Goal: Task Accomplishment & Management: Manage account settings

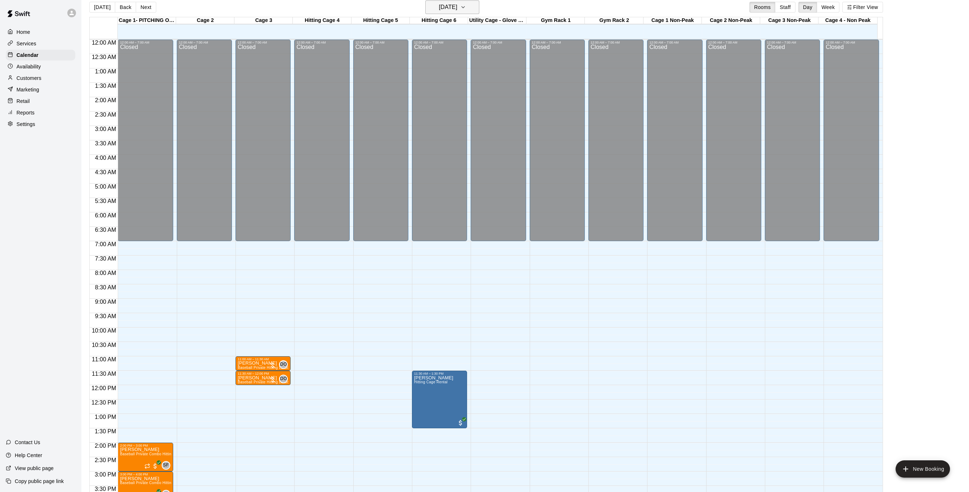
scroll to position [238, 0]
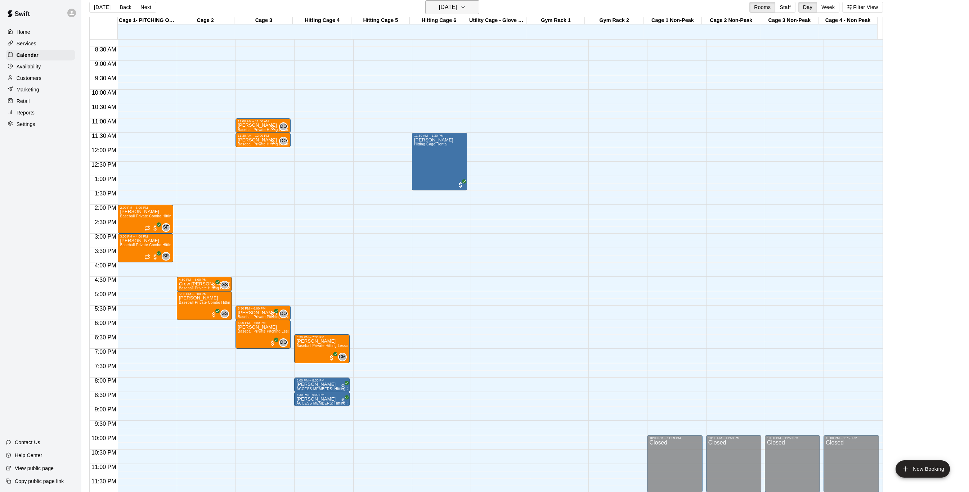
click at [466, 5] on icon "button" at bounding box center [463, 7] width 6 height 9
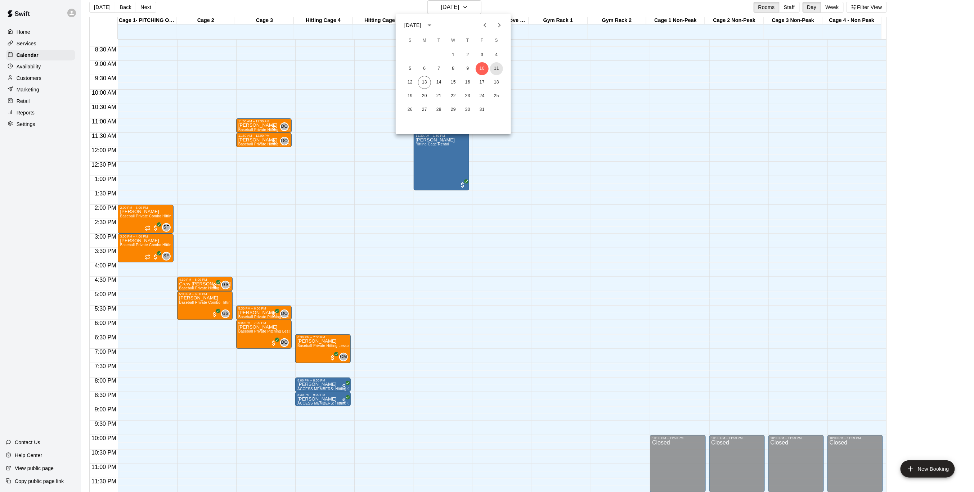
drag, startPoint x: 495, startPoint y: 69, endPoint x: 488, endPoint y: 34, distance: 35.2
click at [495, 69] on button "11" at bounding box center [496, 68] width 13 height 13
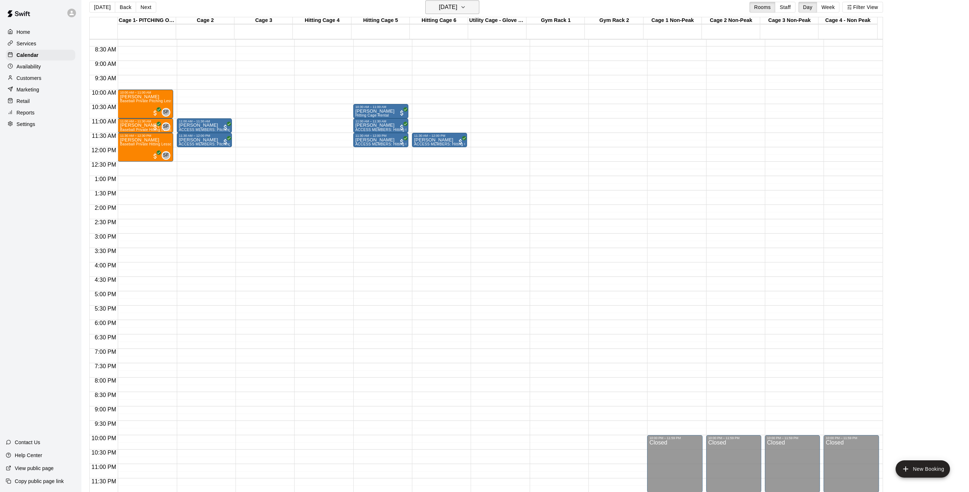
click at [465, 7] on icon "button" at bounding box center [463, 6] width 3 height 1
click at [408, 83] on button "12" at bounding box center [410, 82] width 13 height 13
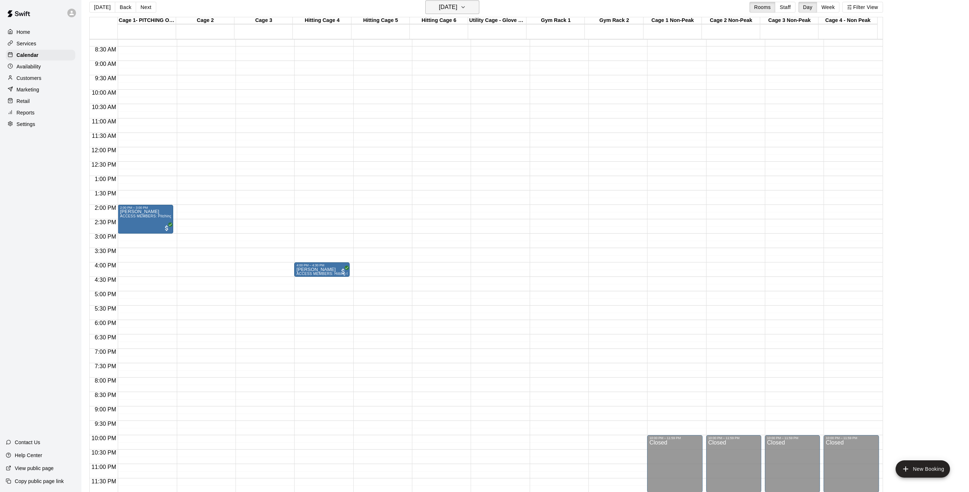
click at [469, 5] on button "[DATE]" at bounding box center [452, 7] width 54 height 14
click at [426, 82] on button "13" at bounding box center [424, 82] width 13 height 13
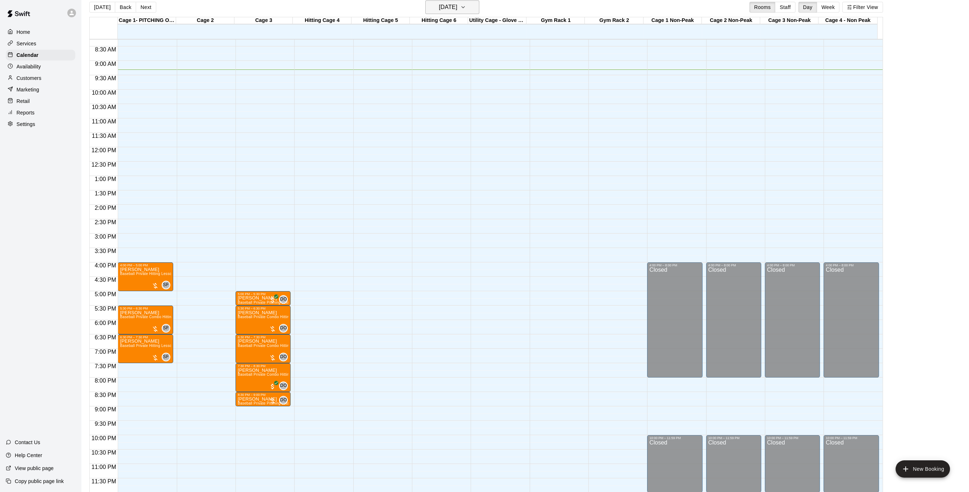
click at [478, 6] on button "[DATE]" at bounding box center [452, 7] width 54 height 14
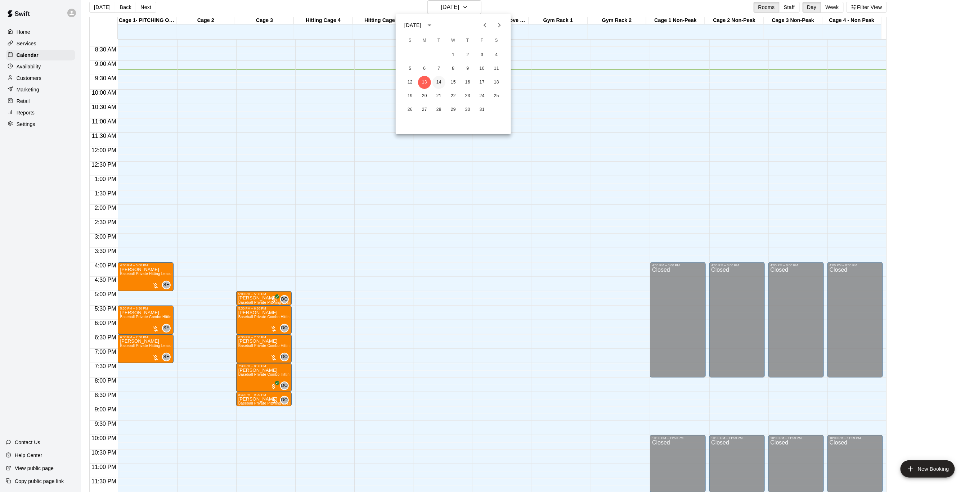
click at [439, 84] on button "14" at bounding box center [439, 82] width 13 height 13
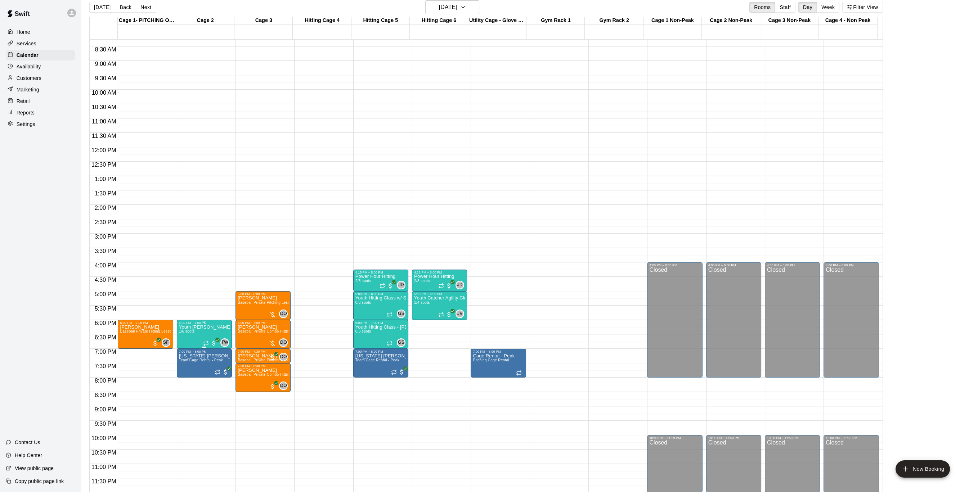
click at [186, 350] on img "edit" at bounding box center [185, 349] width 8 height 8
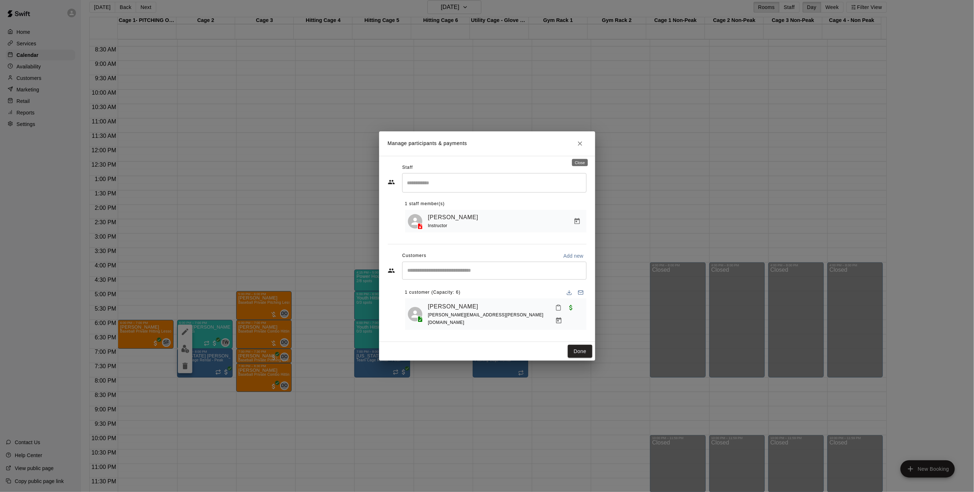
click at [581, 146] on icon "Close" at bounding box center [580, 144] width 4 height 4
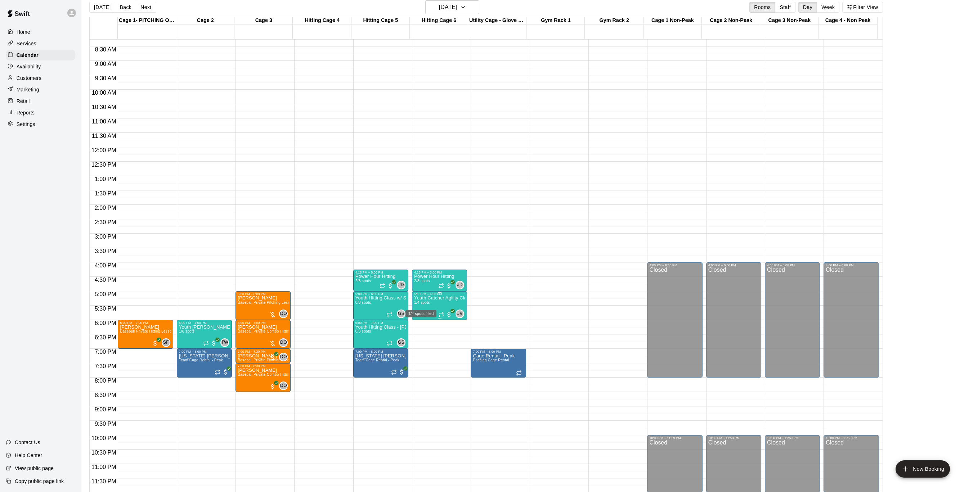
click at [426, 303] on span "1/4 spots" at bounding box center [422, 303] width 16 height 4
click at [424, 329] on button "edit" at bounding box center [421, 325] width 14 height 14
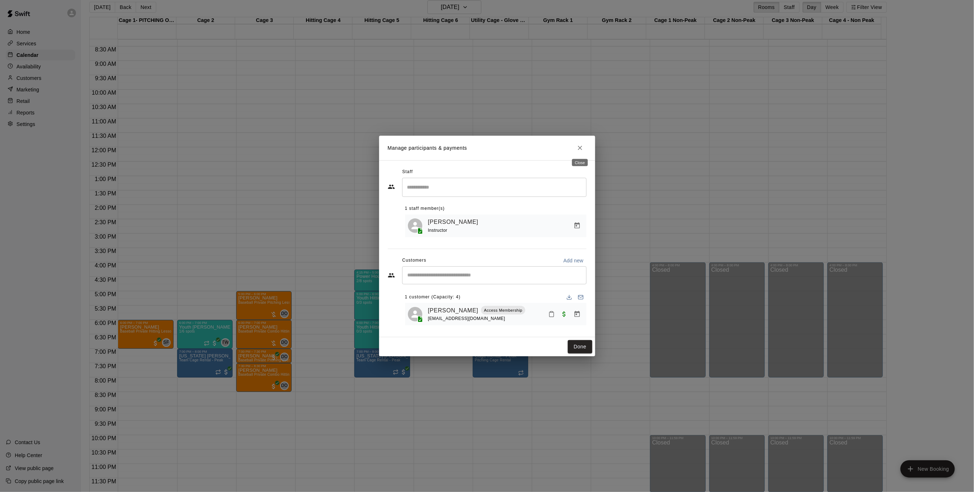
click at [580, 149] on icon "Close" at bounding box center [580, 147] width 7 height 7
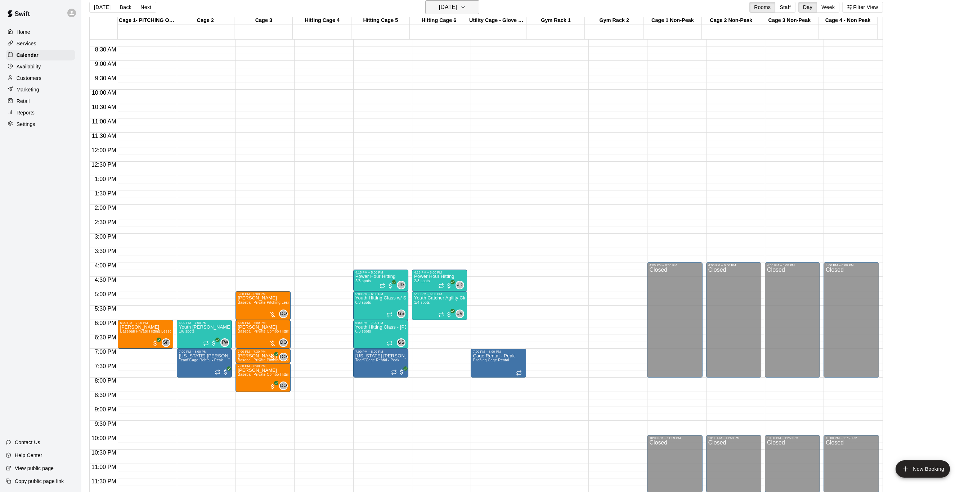
click at [466, 5] on icon "button" at bounding box center [463, 7] width 6 height 9
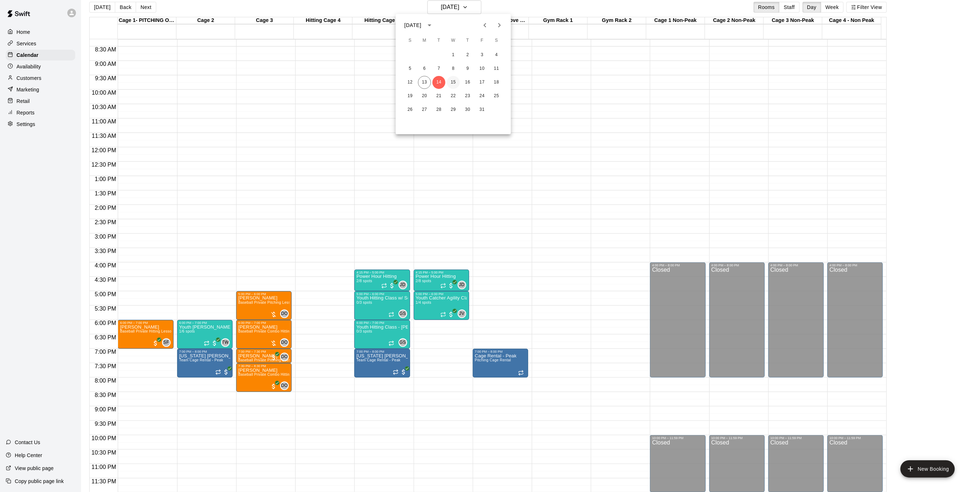
click at [454, 82] on button "15" at bounding box center [453, 82] width 13 height 13
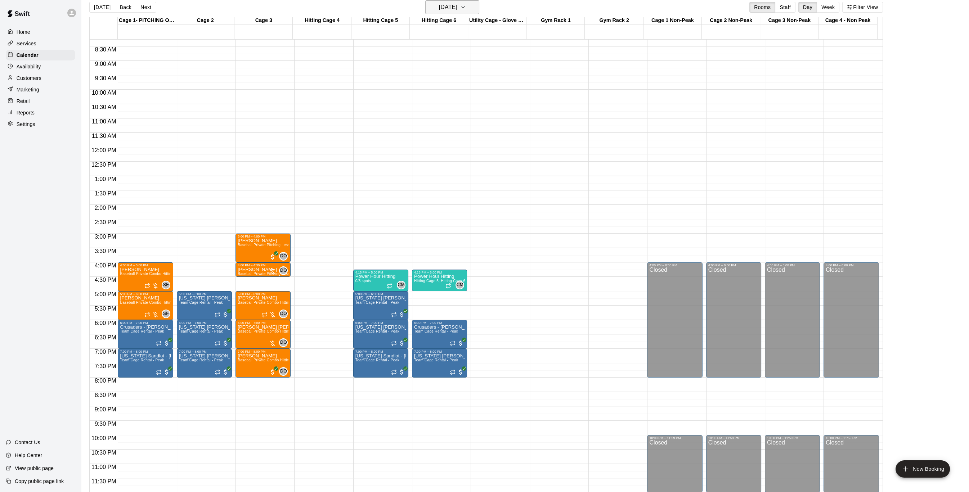
click at [466, 7] on icon "button" at bounding box center [463, 7] width 6 height 9
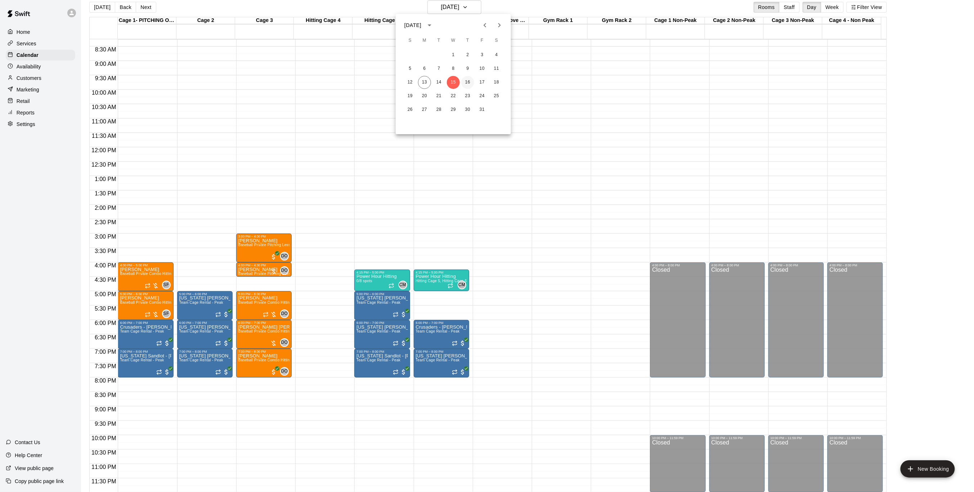
click at [467, 80] on button "16" at bounding box center [467, 82] width 13 height 13
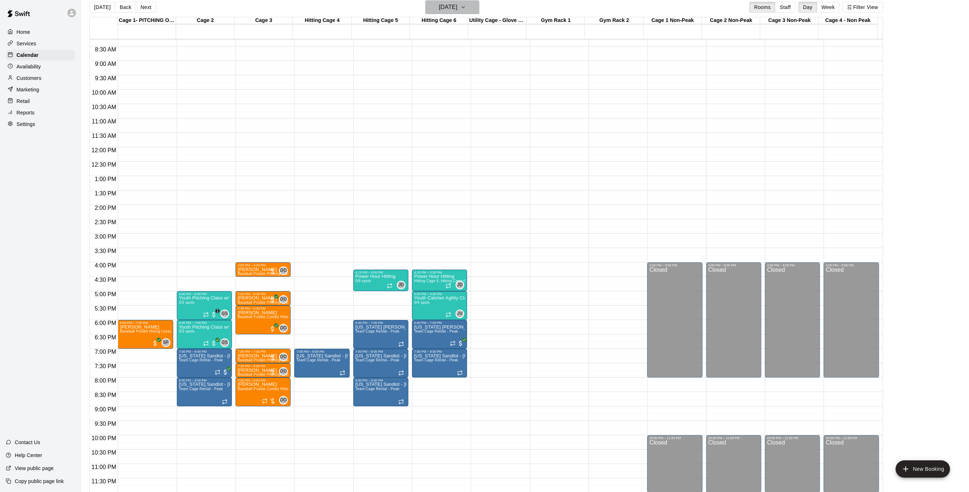
click at [466, 4] on icon "button" at bounding box center [463, 7] width 6 height 9
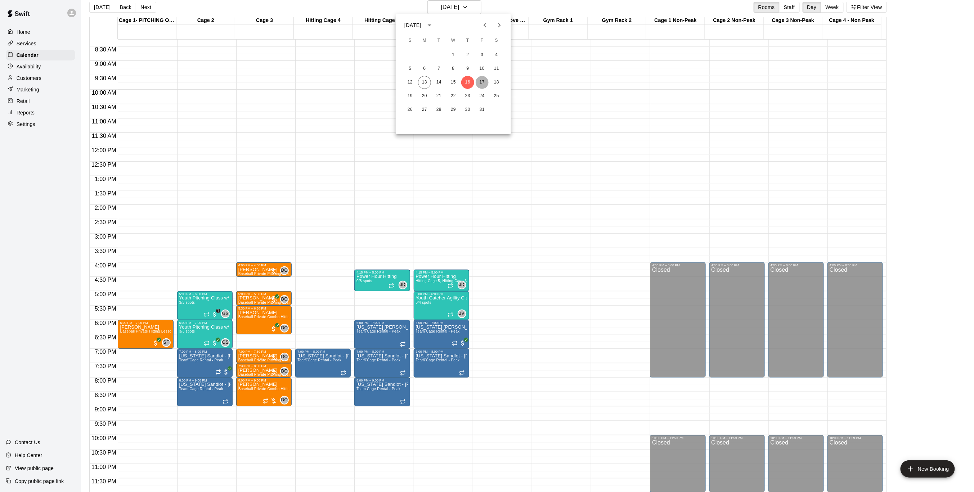
click at [482, 79] on button "17" at bounding box center [482, 82] width 13 height 13
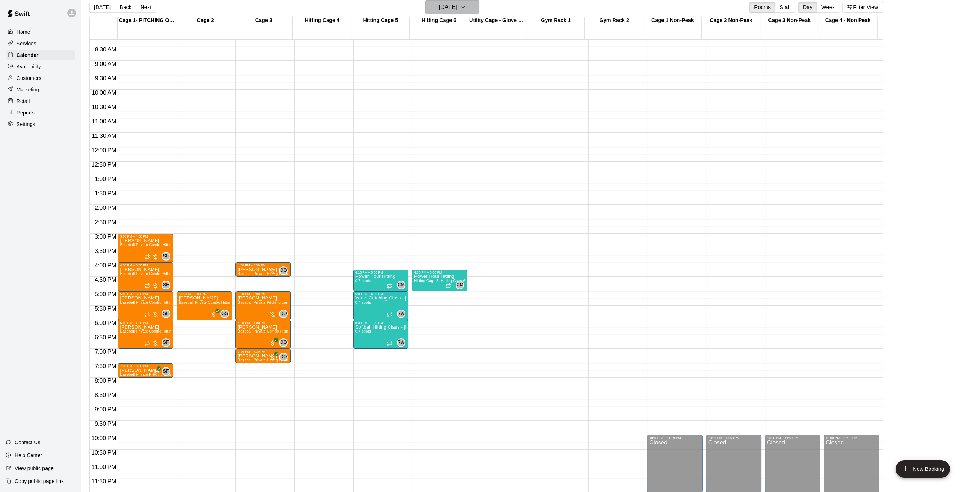
click at [466, 3] on icon "button" at bounding box center [463, 7] width 6 height 9
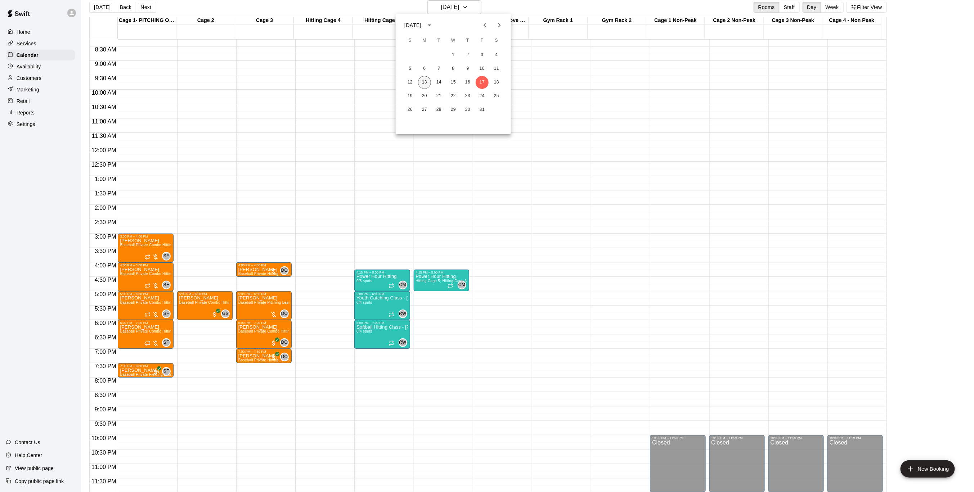
click at [428, 80] on button "13" at bounding box center [424, 82] width 13 height 13
